Goal: Information Seeking & Learning: Learn about a topic

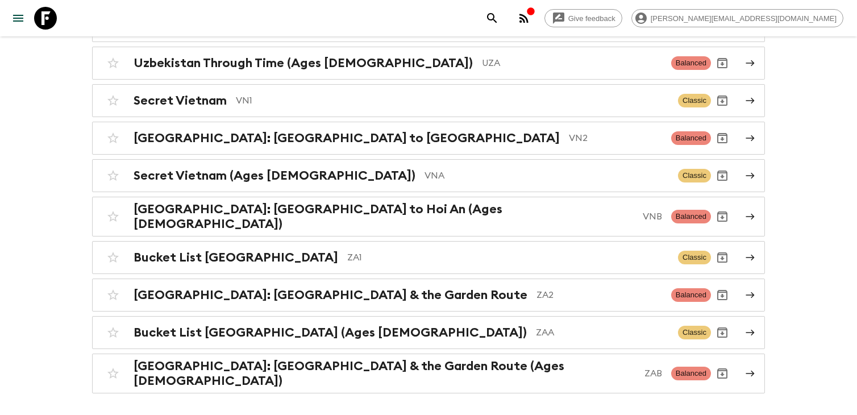
scroll to position [2902, 0]
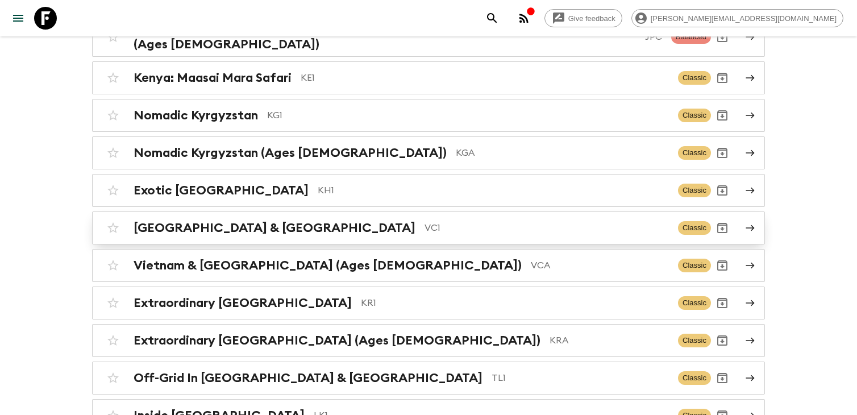
click at [425, 221] on p "VC1" at bounding box center [547, 228] width 244 height 14
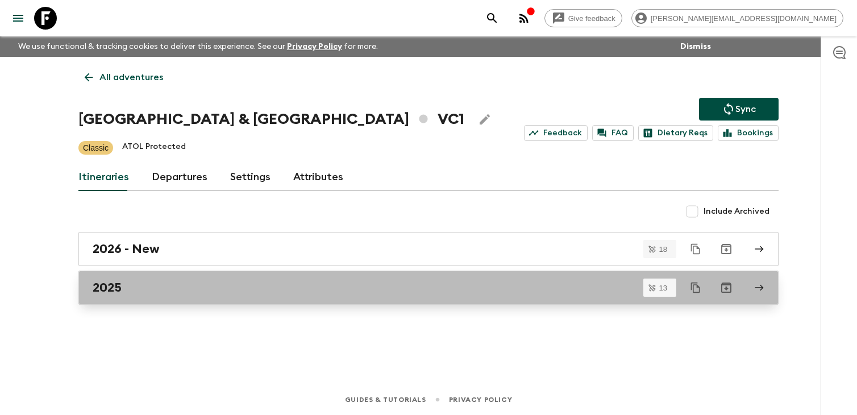
click at [260, 296] on link "2025" at bounding box center [428, 288] width 700 height 34
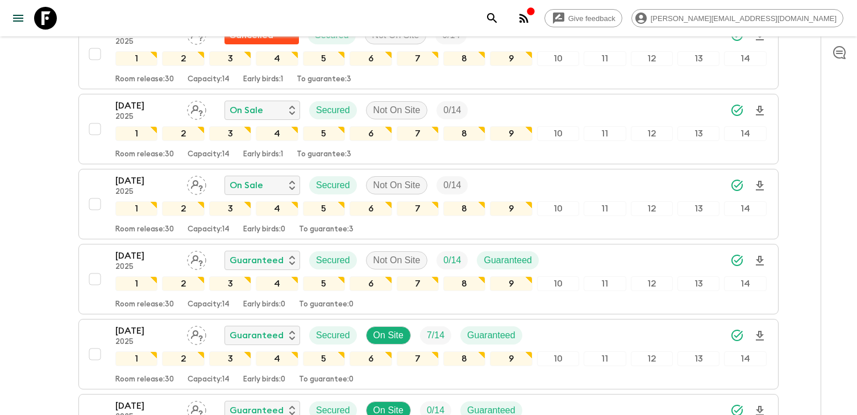
scroll to position [801, 0]
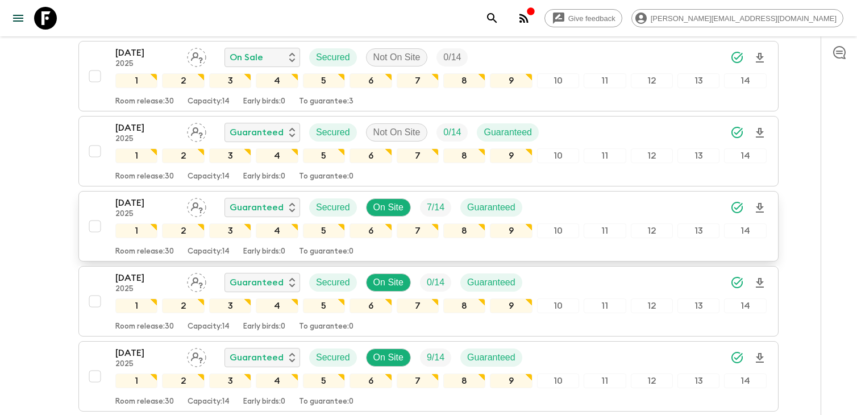
click at [151, 203] on p "[DATE]" at bounding box center [146, 203] width 63 height 14
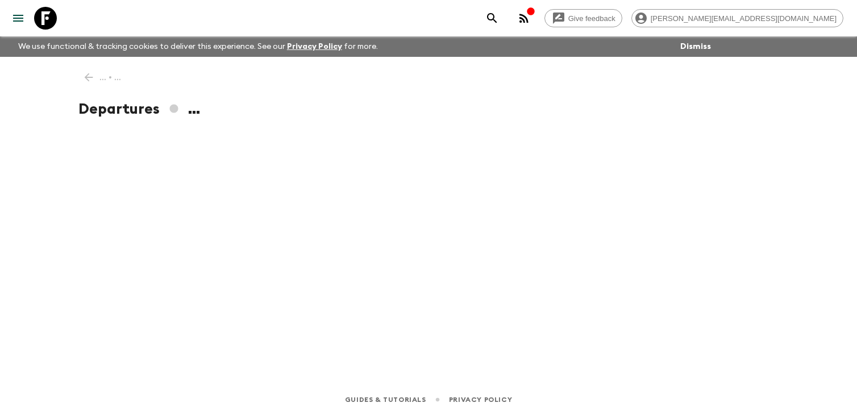
click at [55, 147] on div "Give feedback [PERSON_NAME][EMAIL_ADDRESS][DOMAIN_NAME] We use functional & tra…" at bounding box center [428, 207] width 857 height 415
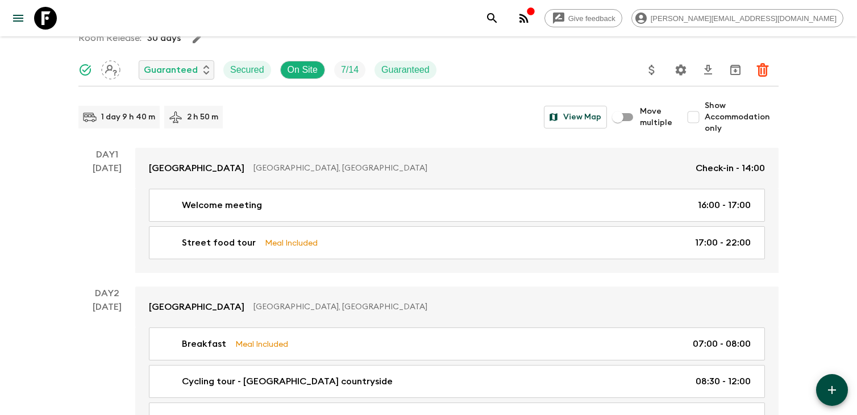
scroll to position [211, 0]
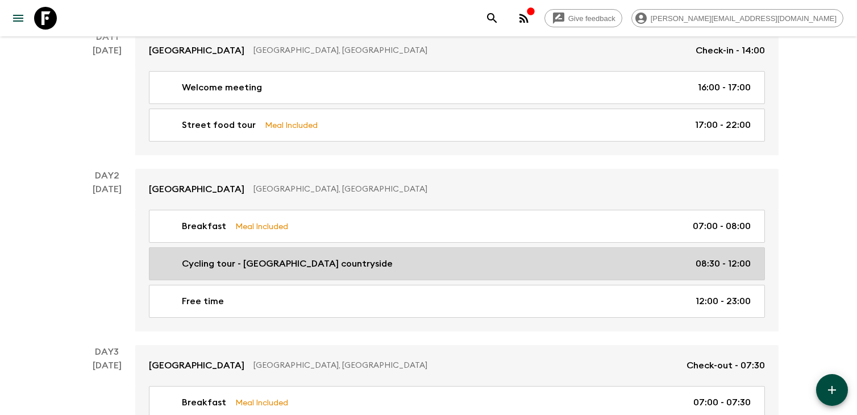
click at [215, 269] on p "Cycling tour - Hanoi countryside" at bounding box center [287, 264] width 211 height 14
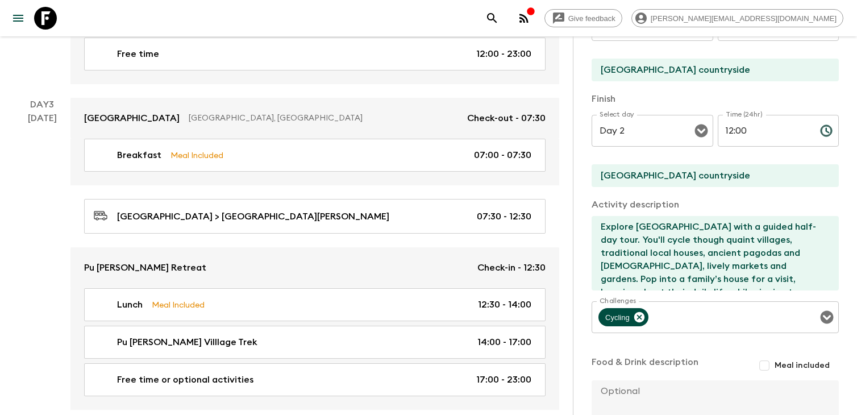
scroll to position [475, 0]
